Goal: Transaction & Acquisition: Obtain resource

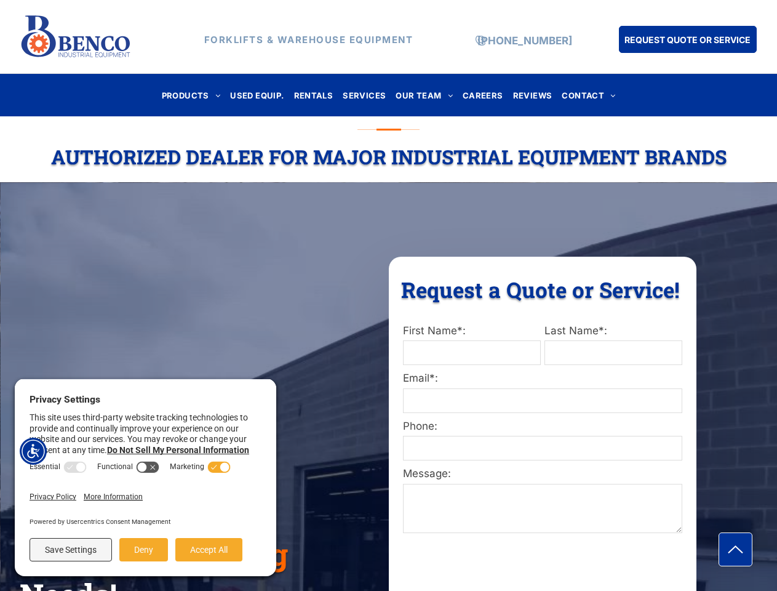
click at [389, 295] on div "Request a Quote or Service! Request a Quote or Service! First Name*: Last Name*…" at bounding box center [543, 569] width 308 height 624
click at [33, 451] on img "Accessibility Menu" at bounding box center [33, 450] width 27 height 27
